Goal: Navigation & Orientation: Find specific page/section

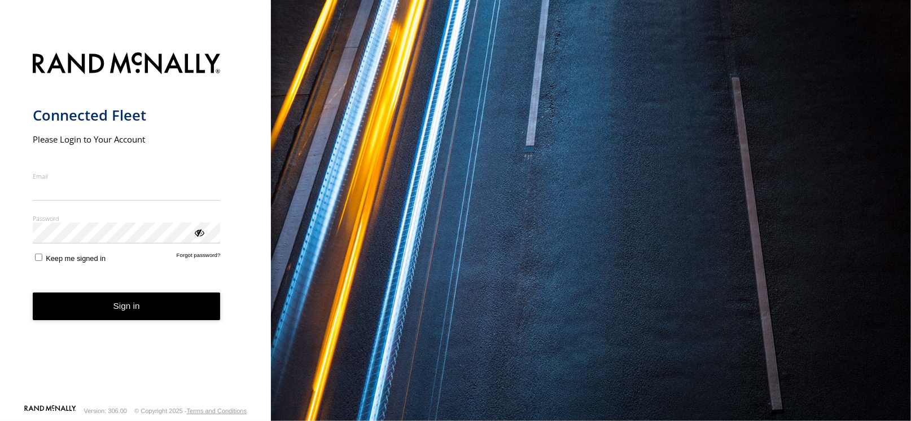
type input "**********"
click at [199, 309] on button "Sign in" at bounding box center [127, 307] width 188 height 28
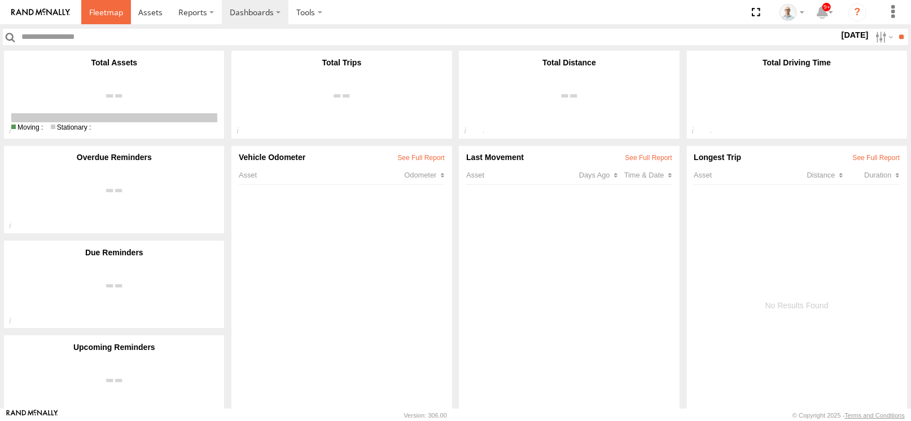
click at [109, 15] on span at bounding box center [106, 12] width 34 height 11
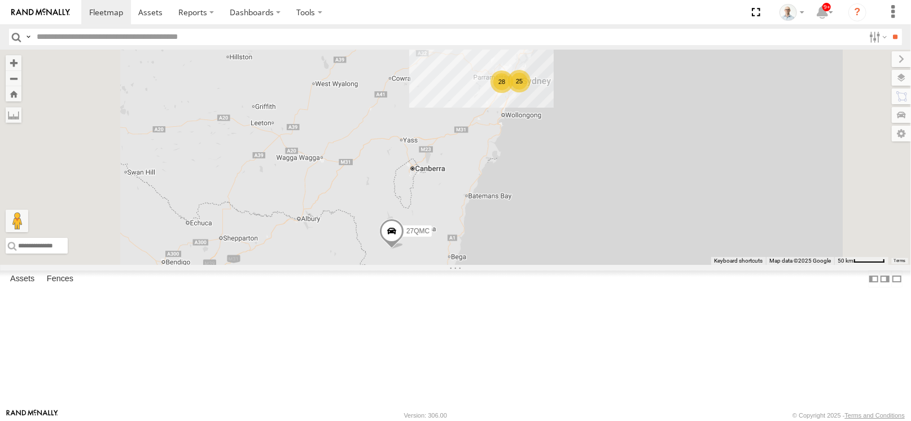
click at [513, 93] on div "28" at bounding box center [501, 82] width 23 height 23
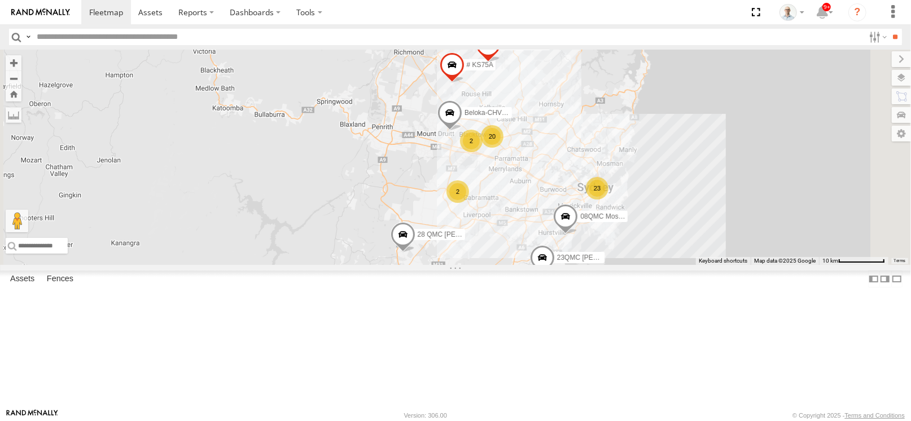
click at [503, 148] on div "20" at bounding box center [492, 136] width 23 height 23
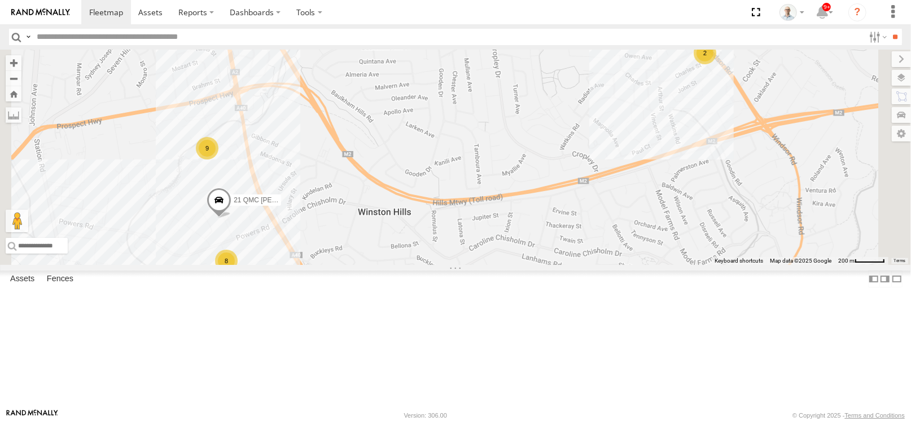
click at [238, 273] on div "8" at bounding box center [226, 261] width 23 height 23
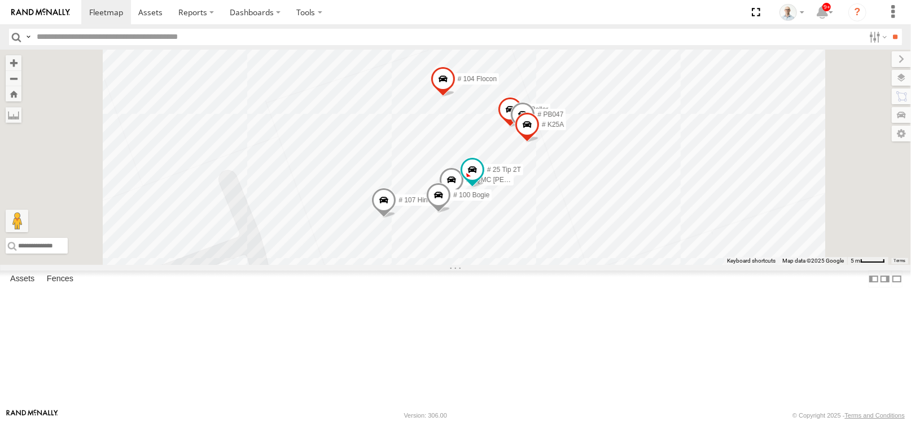
click at [396, 218] on span at bounding box center [383, 203] width 25 height 30
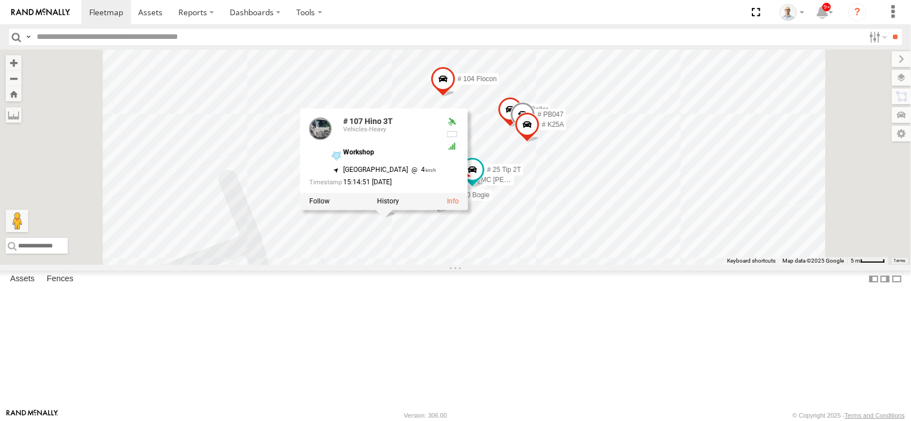
click at [859, 103] on div "27QMC 08QMC Mostafa # KS75A 06QMC -Spare Beloka-CHV61N 28 QMC Nathan 23QMC Paul…" at bounding box center [455, 158] width 911 height 216
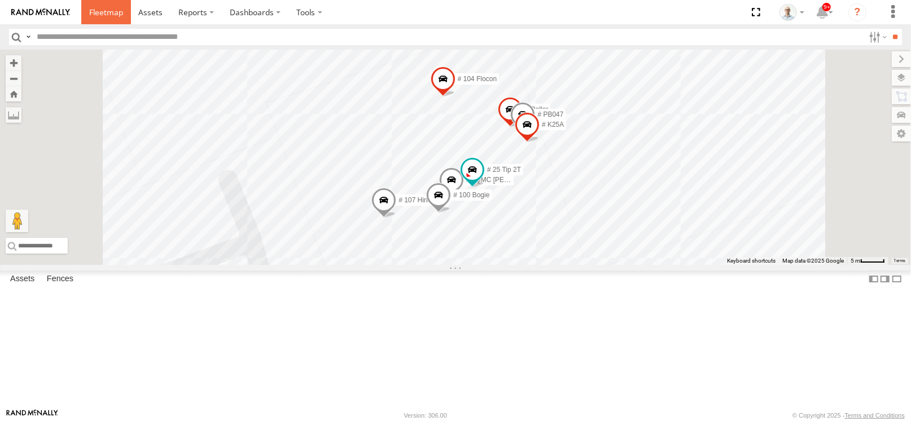
click at [94, 4] on link at bounding box center [106, 12] width 50 height 24
